Goal: Information Seeking & Learning: Learn about a topic

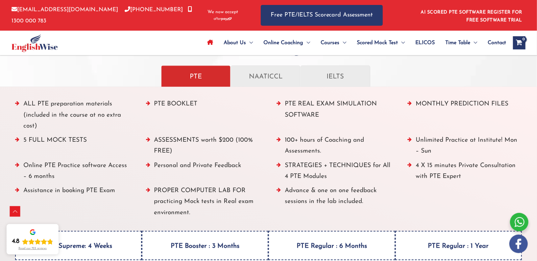
scroll to position [724, 0]
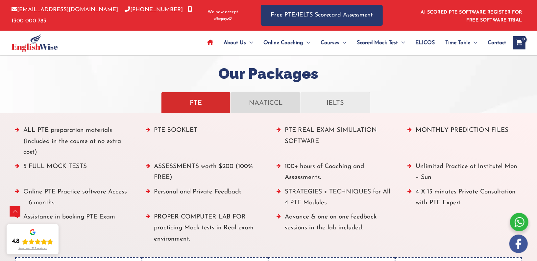
click at [265, 102] on p "NAATICCL" at bounding box center [266, 103] width 56 height 12
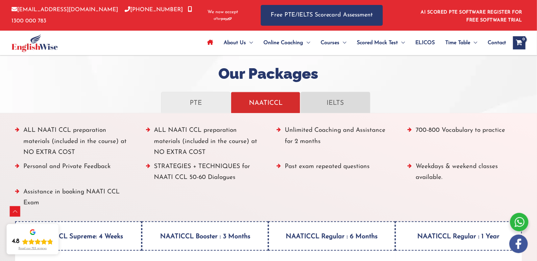
click at [331, 98] on p "IELTS" at bounding box center [336, 103] width 56 height 12
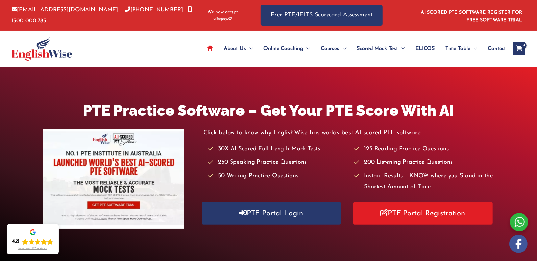
click at [117, 181] on img at bounding box center [114, 178] width 142 height 100
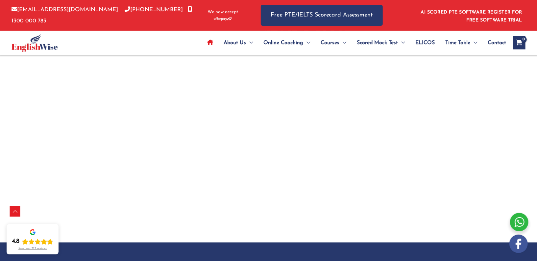
scroll to position [2097, 0]
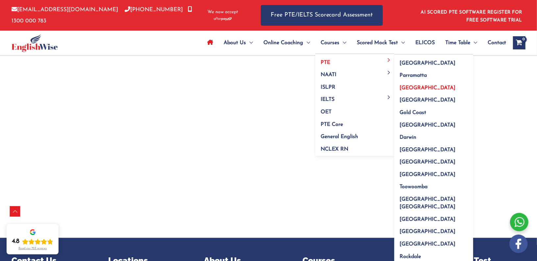
click at [411, 88] on span "[GEOGRAPHIC_DATA]" at bounding box center [428, 87] width 56 height 5
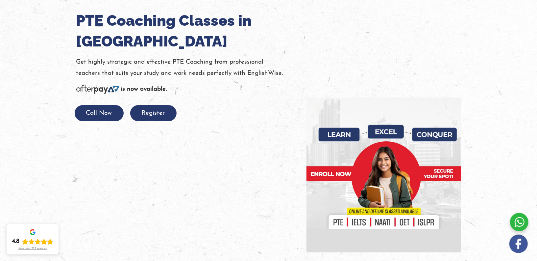
scroll to position [90, 0]
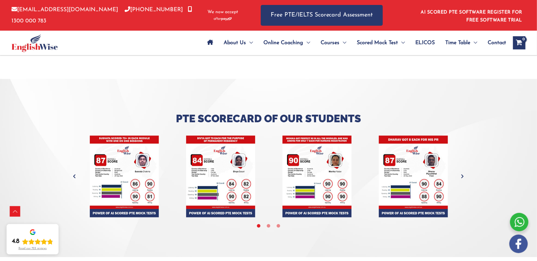
scroll to position [2414, 0]
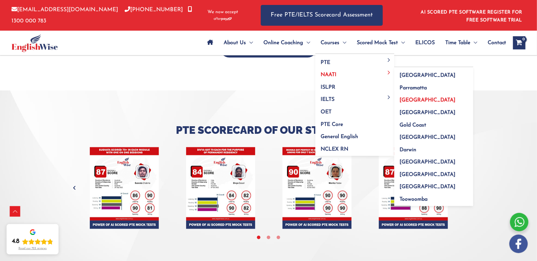
click at [406, 102] on span "[GEOGRAPHIC_DATA]" at bounding box center [428, 99] width 56 height 5
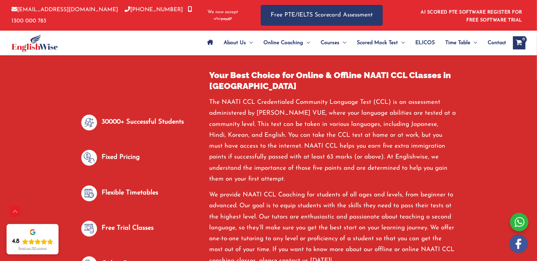
scroll to position [338, 0]
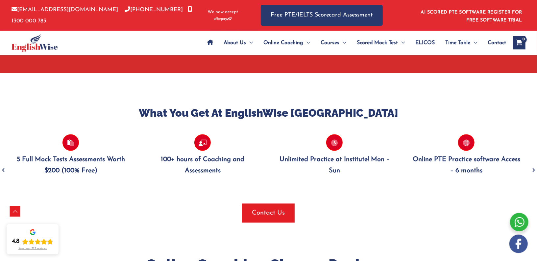
scroll to position [616, 0]
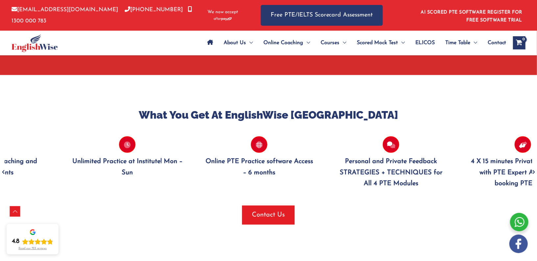
drag, startPoint x: 404, startPoint y: 158, endPoint x: 197, endPoint y: 158, distance: 207.3
click at [197, 158] on div "Personal and Private Feedback STRATEGIES + TECHNIQUES for All 4 PTE Modules 4 X…" at bounding box center [61, 157] width 2639 height 63
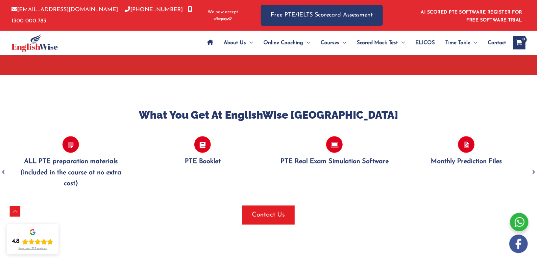
drag, startPoint x: 197, startPoint y: 158, endPoint x: 0, endPoint y: 158, distance: 196.8
click at [5, 158] on div "Personal and Private Feedback STRATEGIES + TECHNIQUES for All 4 PTE Modules 4 X…" at bounding box center [269, 157] width 528 height 63
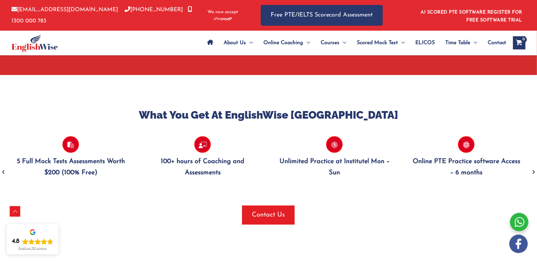
drag, startPoint x: 171, startPoint y: 167, endPoint x: 0, endPoint y: 136, distance: 174.0
click at [0, 136] on div "What You Get At EnglishWise Melbourne Personal and Private Feedback STRATEGIES …" at bounding box center [268, 166] width 537 height 116
drag, startPoint x: 189, startPoint y: 145, endPoint x: 0, endPoint y: 131, distance: 189.5
click at [0, 131] on div "What You Get At EnglishWise Melbourne Personal and Private Feedback STRATEGIES …" at bounding box center [268, 166] width 537 height 116
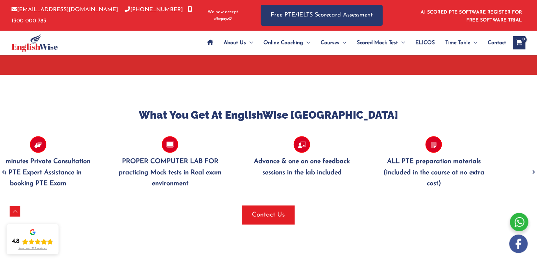
drag, startPoint x: 214, startPoint y: 152, endPoint x: 50, endPoint y: 149, distance: 164.6
click at [50, 156] on p "4 X 15 minutes Private Consultation with PTE Expert Assistance in booking PTE E…" at bounding box center [38, 172] width 112 height 33
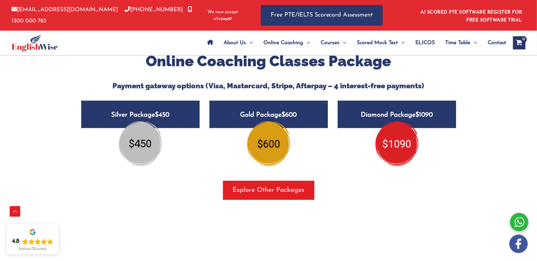
scroll to position [822, 0]
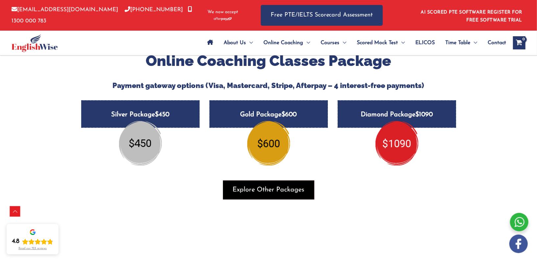
click at [291, 185] on span "Explore Other Packages" at bounding box center [269, 189] width 72 height 9
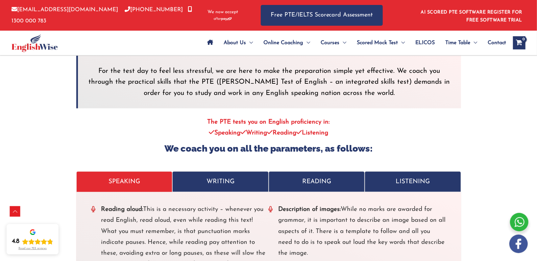
scroll to position [2038, 0]
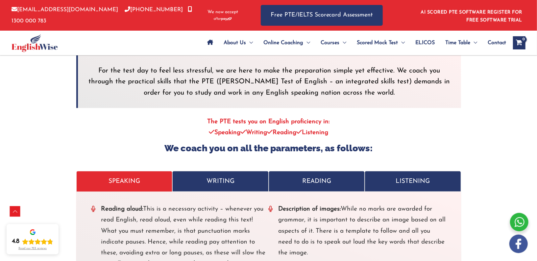
click at [210, 176] on p "WRITING" at bounding box center [220, 181] width 83 height 11
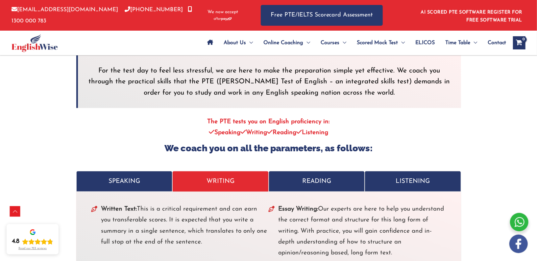
click at [326, 176] on p "READING" at bounding box center [317, 181] width 83 height 11
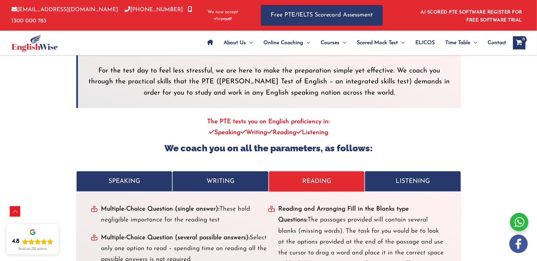
click at [409, 176] on p "LISTENING" at bounding box center [413, 181] width 83 height 11
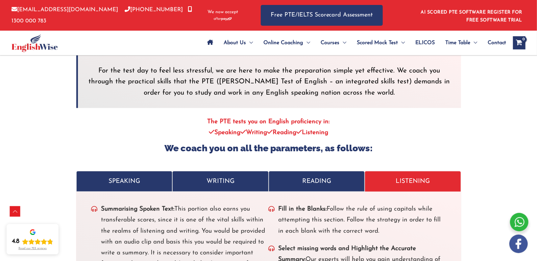
click at [341, 176] on p "READING" at bounding box center [317, 181] width 83 height 11
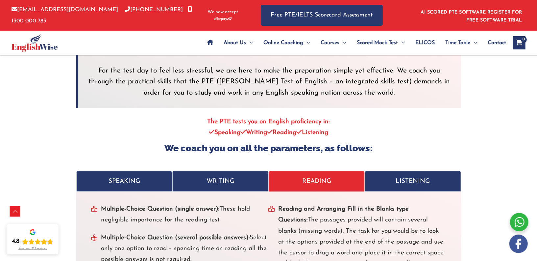
click at [234, 171] on link "WRITING" at bounding box center [220, 181] width 96 height 21
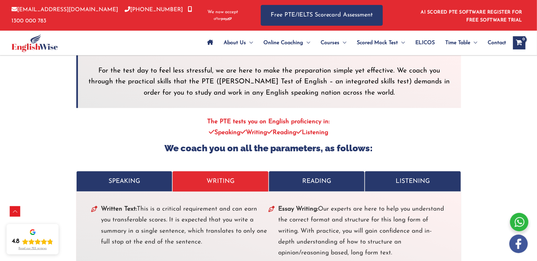
click at [139, 176] on p "SPEAKING" at bounding box center [124, 181] width 83 height 11
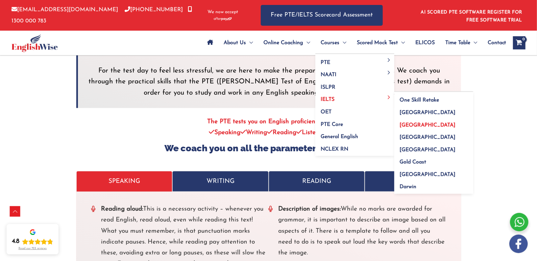
click at [408, 123] on span "[GEOGRAPHIC_DATA]" at bounding box center [428, 124] width 56 height 5
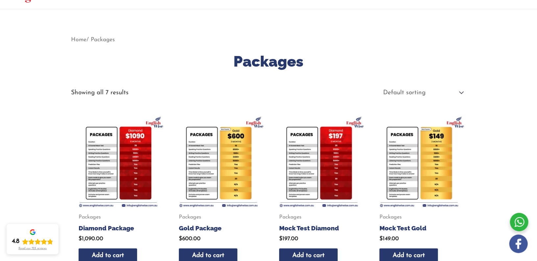
scroll to position [55, 0]
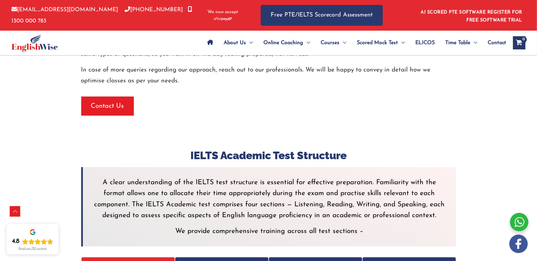
scroll to position [1776, 0]
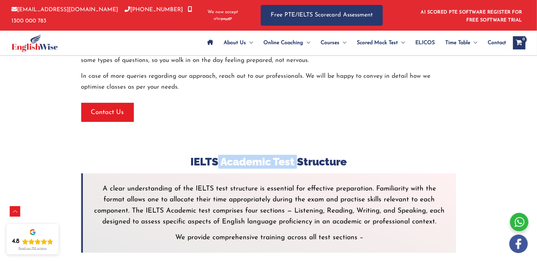
drag, startPoint x: 217, startPoint y: 131, endPoint x: 299, endPoint y: 135, distance: 82.1
click at [299, 155] on h3 "IELTS Academic Test Structure" at bounding box center [268, 162] width 375 height 14
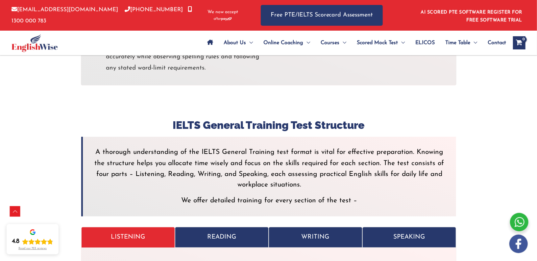
scroll to position [2236, 0]
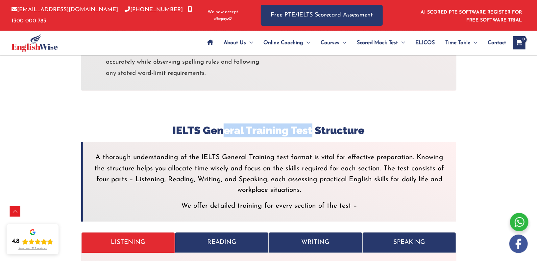
drag, startPoint x: 225, startPoint y: 95, endPoint x: 314, endPoint y: 100, distance: 89.0
click at [314, 123] on h3 "IELTS General Training Test Structure" at bounding box center [268, 130] width 375 height 14
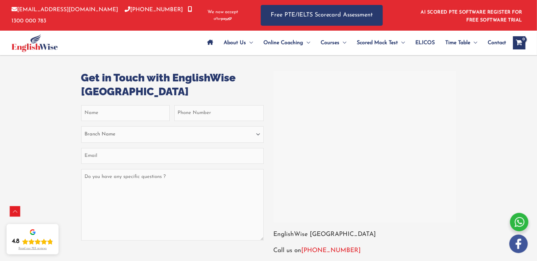
scroll to position [2719, 0]
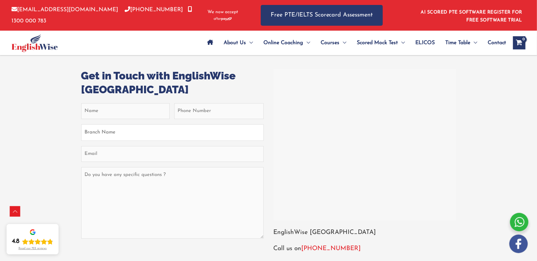
click at [209, 124] on select "Branch Name [GEOGRAPHIC_DATA] [GEOGRAPHIC_DATA] [GEOGRAPHIC_DATA] [GEOGRAPHIC_D…" at bounding box center [172, 132] width 183 height 16
click at [202, 124] on select "Branch Name [GEOGRAPHIC_DATA] [GEOGRAPHIC_DATA] [GEOGRAPHIC_DATA] [GEOGRAPHIC_D…" at bounding box center [172, 132] width 183 height 16
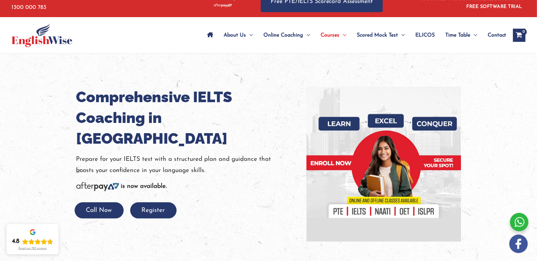
scroll to position [0, 0]
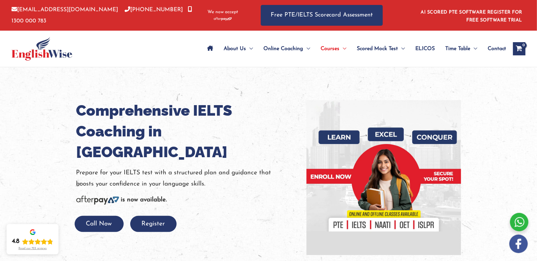
click at [419, 46] on span "ELICOS" at bounding box center [425, 48] width 19 height 23
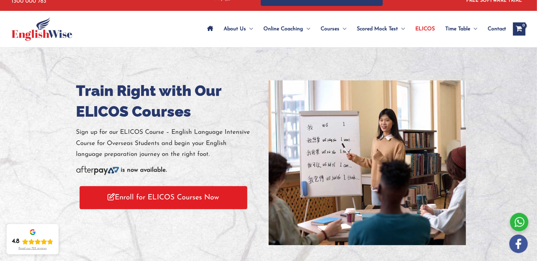
scroll to position [19, 0]
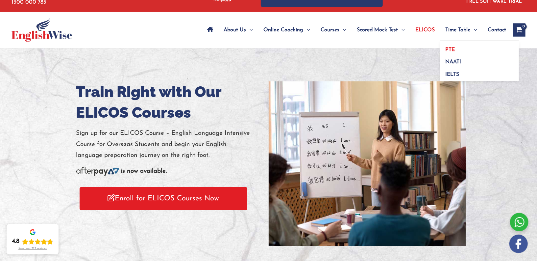
click at [449, 49] on span "PTE" at bounding box center [451, 49] width 10 height 5
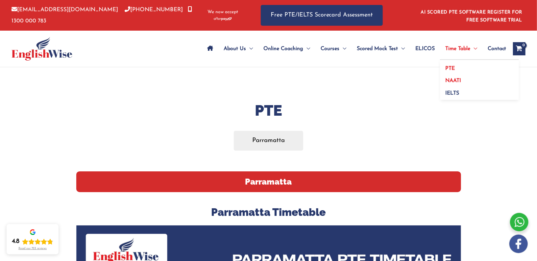
click at [453, 76] on link "NAATI" at bounding box center [479, 78] width 79 height 13
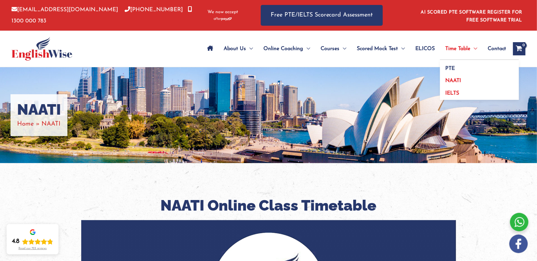
click at [451, 92] on span "IELTS" at bounding box center [453, 92] width 14 height 5
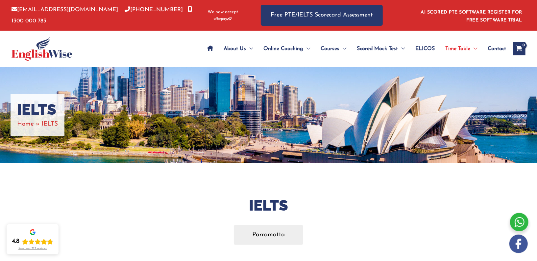
click at [44, 49] on img at bounding box center [42, 49] width 61 height 24
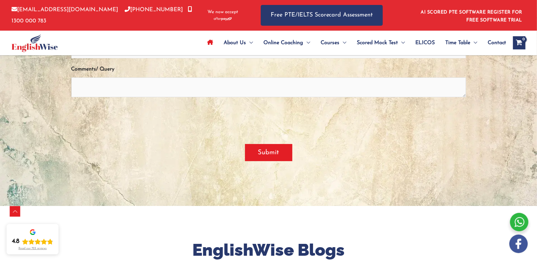
scroll to position [2345, 0]
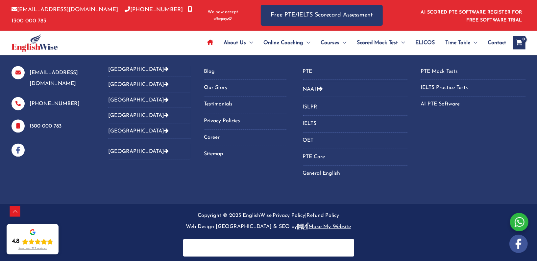
click at [212, 70] on link "Blog" at bounding box center [245, 71] width 83 height 11
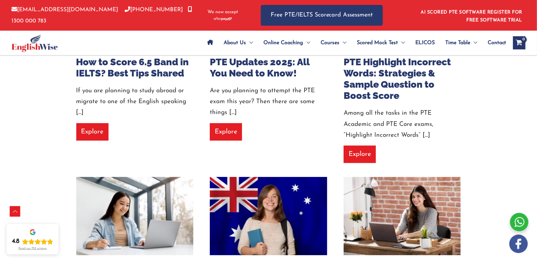
scroll to position [468, 0]
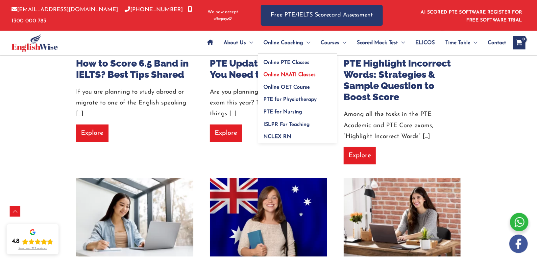
click at [281, 70] on link "Online NAATI Classes" at bounding box center [297, 72] width 79 height 13
